Goal: Task Accomplishment & Management: Use online tool/utility

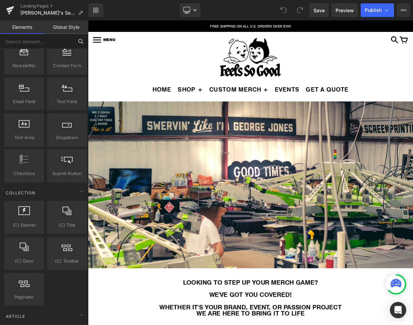
click at [32, 39] on input "text" at bounding box center [36, 41] width 73 height 15
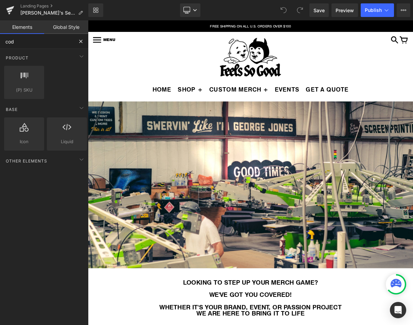
type input "code"
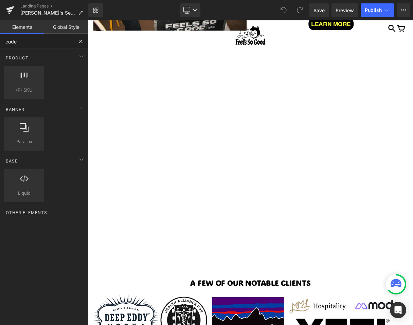
scroll to position [1236, 0]
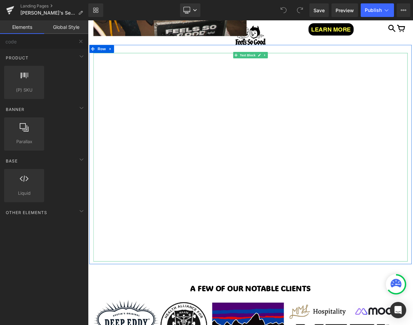
click at [249, 130] on div at bounding box center [293, 190] width 397 height 244
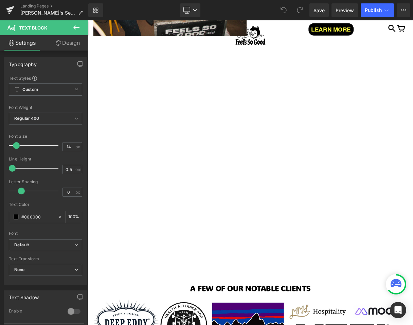
click at [76, 27] on icon at bounding box center [76, 27] width 6 height 4
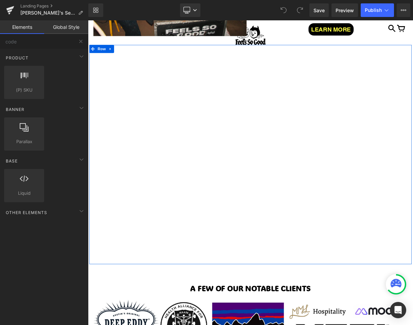
drag, startPoint x: 23, startPoint y: 204, endPoint x: 79, endPoint y: 140, distance: 84.7
click at [79, 140] on div "Base Row rows, columns, layouts, div Heading headings, titles, h1,h2,h3,h4,h5,h…" at bounding box center [45, 151] width 91 height 204
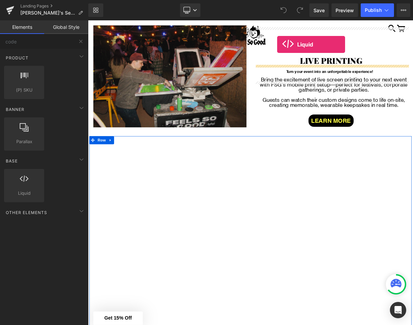
scroll to position [1079, 0]
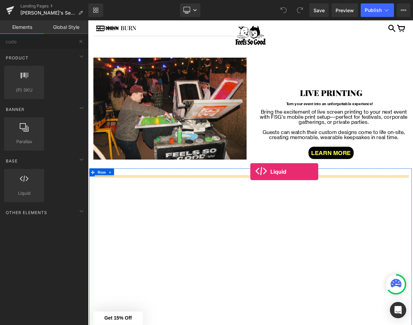
drag, startPoint x: 116, startPoint y: 209, endPoint x: 293, endPoint y: 212, distance: 176.8
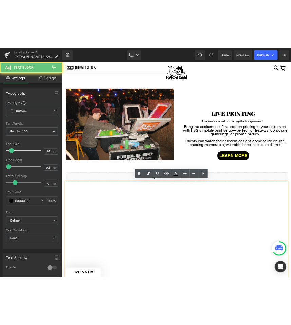
scroll to position [1118, 0]
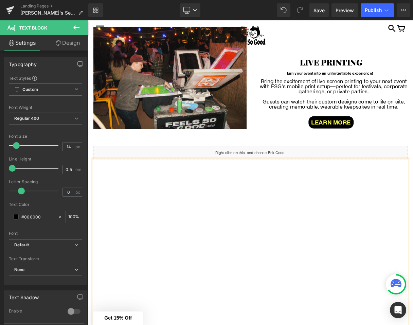
click at [235, 264] on div at bounding box center [293, 325] width 397 height 244
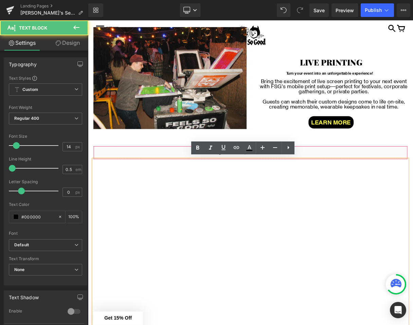
click at [193, 186] on div "Liquid" at bounding box center [293, 187] width 397 height 17
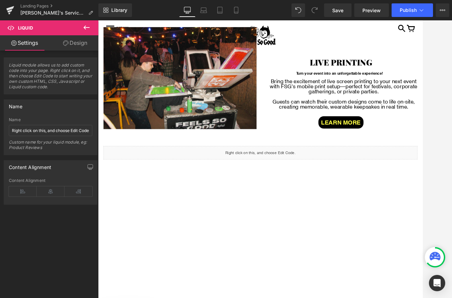
click at [268, 185] on div "Liquid" at bounding box center [303, 187] width 397 height 17
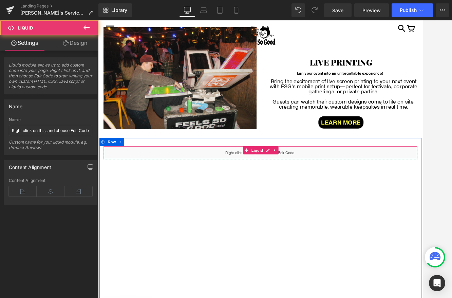
click at [268, 185] on div "Liquid" at bounding box center [303, 187] width 397 height 17
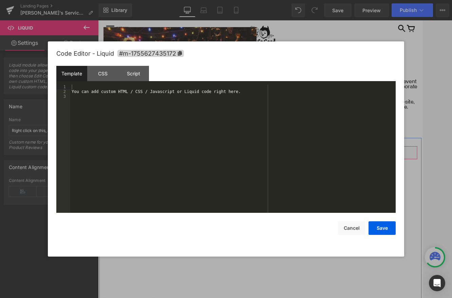
click at [312, 184] on div "Liquid" at bounding box center [303, 187] width 397 height 17
click at [110, 118] on div "You can add custom HTML / CSS / Javascript or Liquid code right here." at bounding box center [232, 153] width 325 height 138
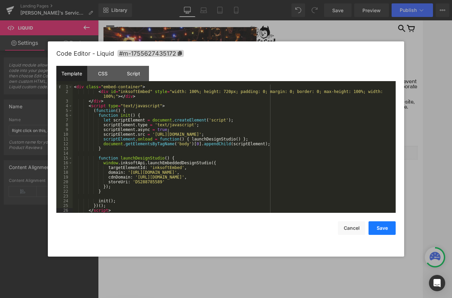
click at [384, 231] on button "Save" at bounding box center [382, 228] width 27 height 14
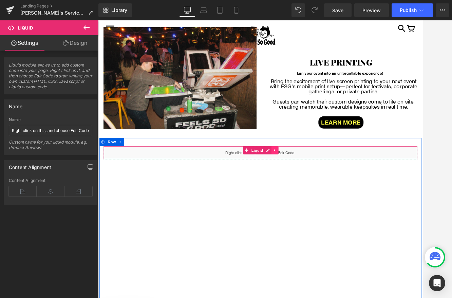
click at [318, 187] on link at bounding box center [321, 185] width 9 height 10
click at [301, 184] on div "Liquid" at bounding box center [303, 187] width 397 height 17
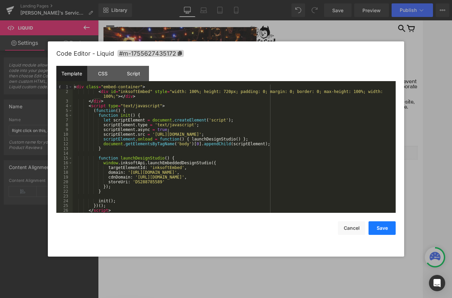
click at [377, 230] on button "Save" at bounding box center [382, 228] width 27 height 14
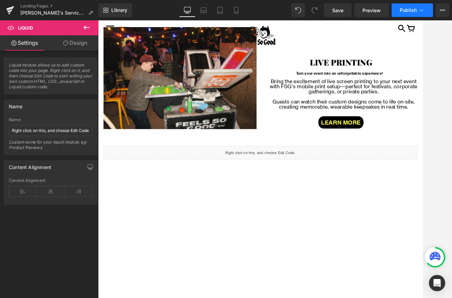
click at [407, 7] on span "Publish" at bounding box center [408, 9] width 17 height 5
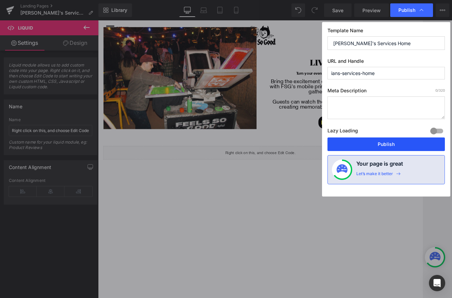
click at [374, 140] on button "Publish" at bounding box center [385, 144] width 117 height 14
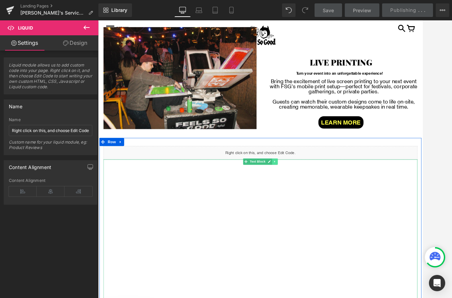
click at [322, 198] on icon at bounding box center [322, 199] width 4 height 4
click at [325, 198] on icon at bounding box center [325, 199] width 4 height 4
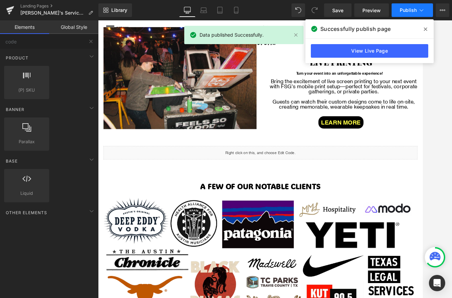
click at [412, 10] on button "Publish" at bounding box center [412, 10] width 41 height 14
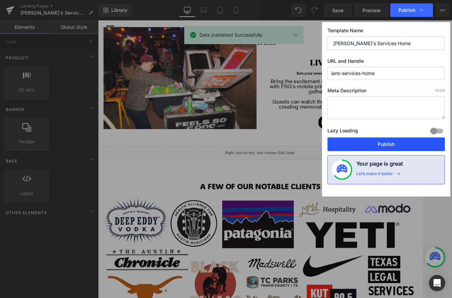
click at [381, 143] on button "Publish" at bounding box center [385, 144] width 117 height 14
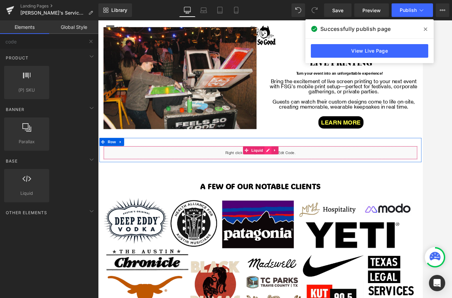
click at [313, 181] on div "Liquid" at bounding box center [303, 187] width 397 height 17
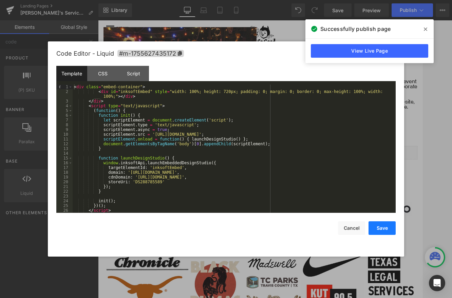
click at [373, 224] on button "Save" at bounding box center [382, 228] width 27 height 14
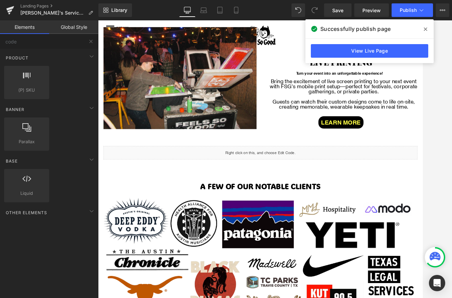
click at [412, 27] on span at bounding box center [425, 29] width 11 height 11
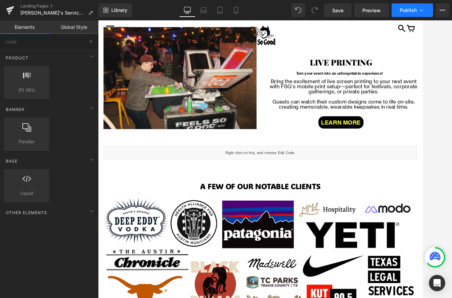
click at [412, 12] on span "Publish" at bounding box center [408, 9] width 17 height 5
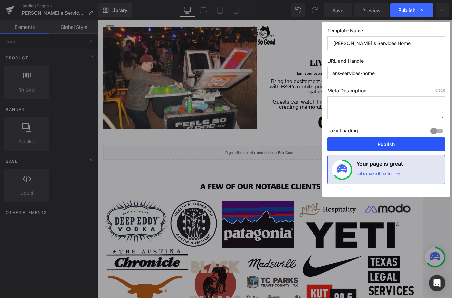
click at [364, 145] on button "Publish" at bounding box center [385, 144] width 117 height 14
